Goal: Task Accomplishment & Management: Manage account settings

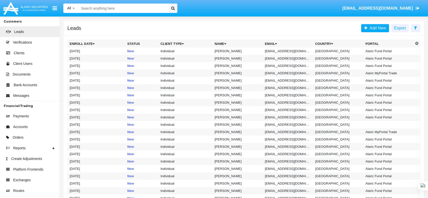
click at [90, 10] on input "Search" at bounding box center [123, 8] width 88 height 9
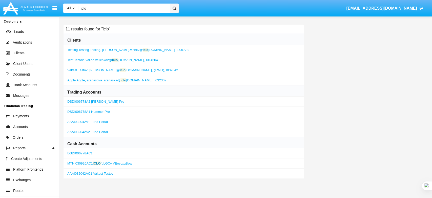
type input "iclo"
click at [104, 79] on span "atanasova_atanaska@ iclo [DOMAIN_NAME]," at bounding box center [120, 80] width 67 height 4
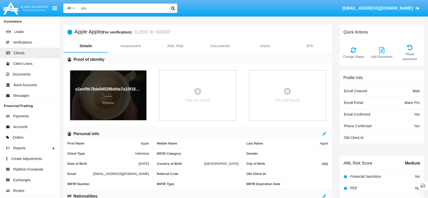
click at [109, 103] on p "Preview" at bounding box center [108, 101] width 66 height 10
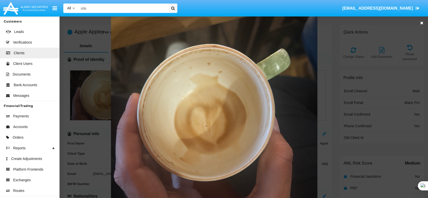
click at [421, 24] on icon at bounding box center [421, 23] width 3 height 4
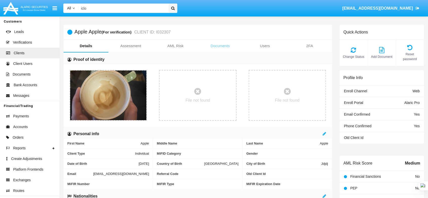
click at [227, 44] on link "Documents" at bounding box center [220, 46] width 45 height 12
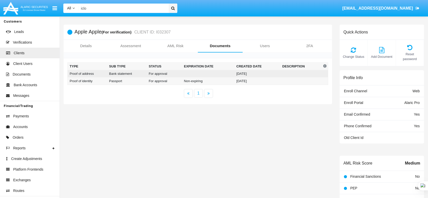
click at [237, 75] on td "[DATE]" at bounding box center [257, 73] width 46 height 7
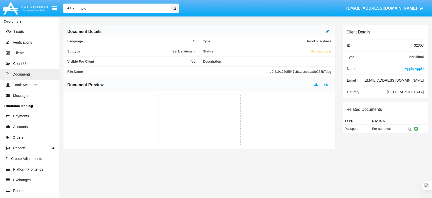
click at [328, 30] on icon at bounding box center [328, 31] width 4 height 4
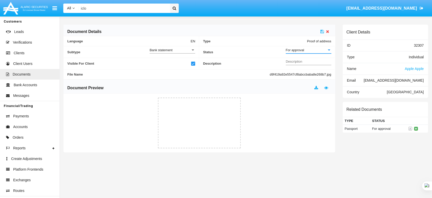
click at [308, 49] on div "For approval" at bounding box center [306, 50] width 41 height 4
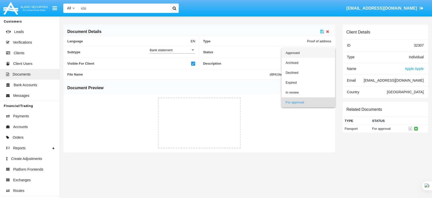
click at [308, 53] on span "Approved" at bounding box center [309, 53] width 46 height 10
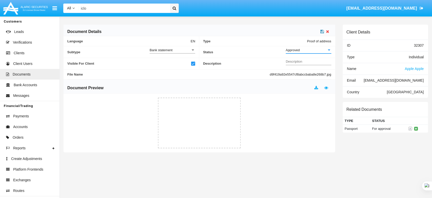
click at [322, 31] on icon at bounding box center [323, 31] width 4 height 4
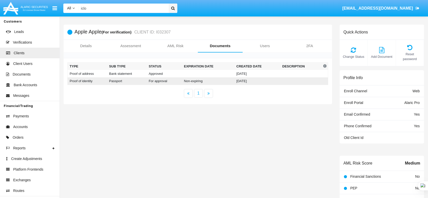
click at [133, 82] on td "Passport" at bounding box center [127, 81] width 40 height 8
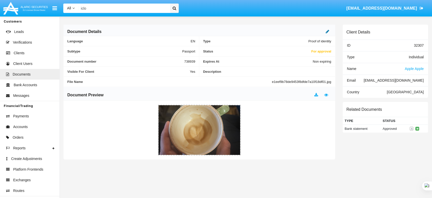
click at [326, 30] on icon at bounding box center [328, 31] width 4 height 4
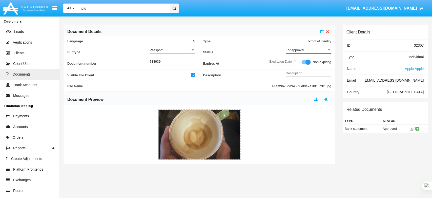
click at [307, 48] on div "For approval" at bounding box center [306, 50] width 41 height 4
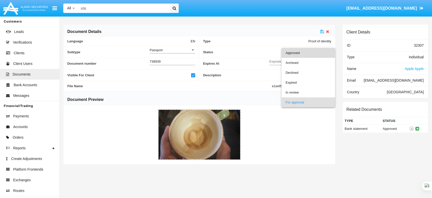
click at [305, 54] on span "Approved" at bounding box center [309, 53] width 46 height 10
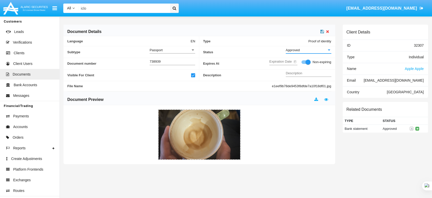
click at [322, 30] on icon at bounding box center [323, 31] width 4 height 4
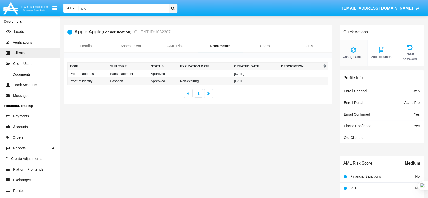
click at [359, 47] on icon at bounding box center [353, 50] width 23 height 6
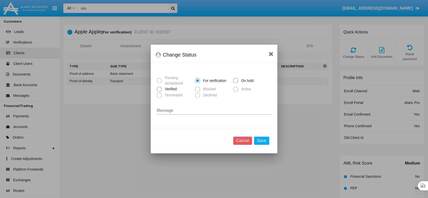
click at [163, 89] on span "Verified" at bounding box center [170, 88] width 16 height 5
click at [159, 92] on input "Verified" at bounding box center [159, 92] width 0 height 0
radio input "true"
click at [267, 140] on button "Save" at bounding box center [261, 141] width 15 height 8
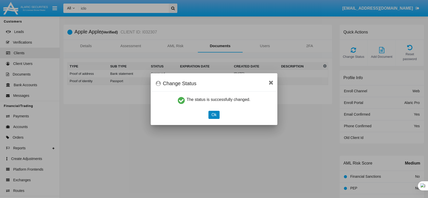
click at [215, 113] on button "Ok" at bounding box center [214, 115] width 11 height 8
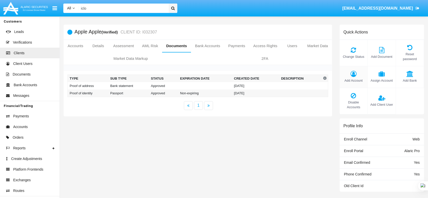
click at [355, 78] on span "Add Account" at bounding box center [353, 80] width 23 height 5
click at [99, 46] on link "Details" at bounding box center [98, 46] width 22 height 12
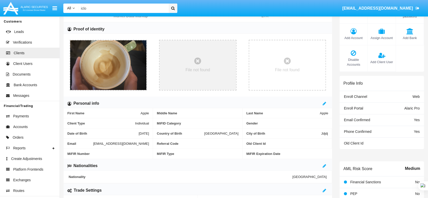
scroll to position [141, 0]
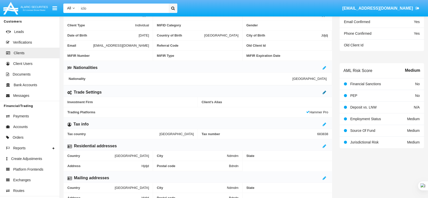
click at [325, 93] on icon at bounding box center [325, 92] width 4 height 4
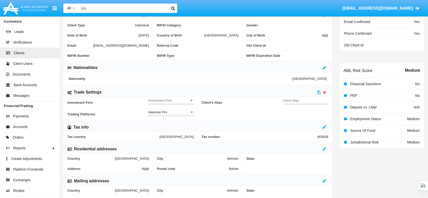
click at [317, 98] on input "Client Alias" at bounding box center [306, 100] width 46 height 4
type input "TEST"
click at [320, 90] on link at bounding box center [319, 92] width 4 height 4
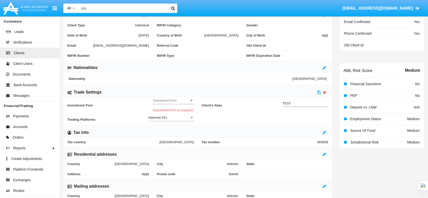
click at [160, 99] on span "Investment Firm" at bounding box center [171, 100] width 36 height 4
click at [161, 106] on span "No" at bounding box center [174, 103] width 40 height 10
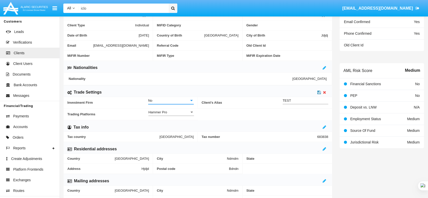
click at [320, 92] on icon at bounding box center [319, 92] width 4 height 4
click at [319, 92] on icon at bounding box center [319, 92] width 4 height 4
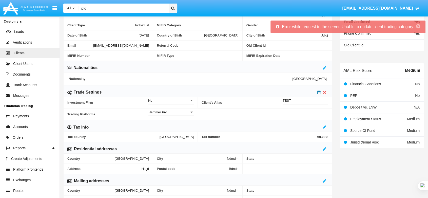
click at [320, 91] on icon at bounding box center [319, 92] width 4 height 4
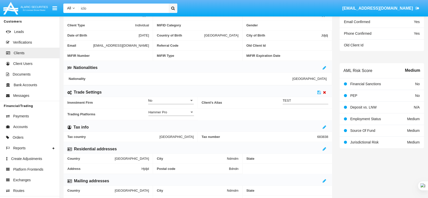
click at [324, 91] on icon at bounding box center [324, 92] width 3 height 4
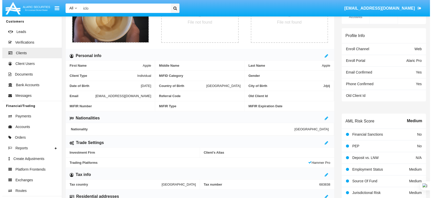
scroll to position [0, 0]
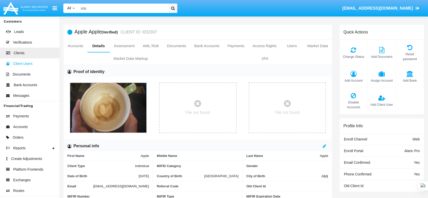
click at [34, 64] on link "Client Users" at bounding box center [30, 63] width 60 height 11
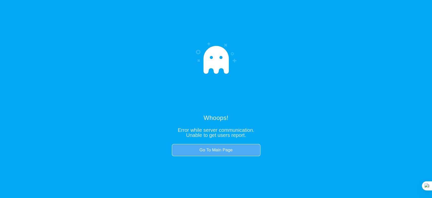
click at [212, 151] on link "Go To Main Page" at bounding box center [216, 150] width 89 height 12
